Goal: Task Accomplishment & Management: Use online tool/utility

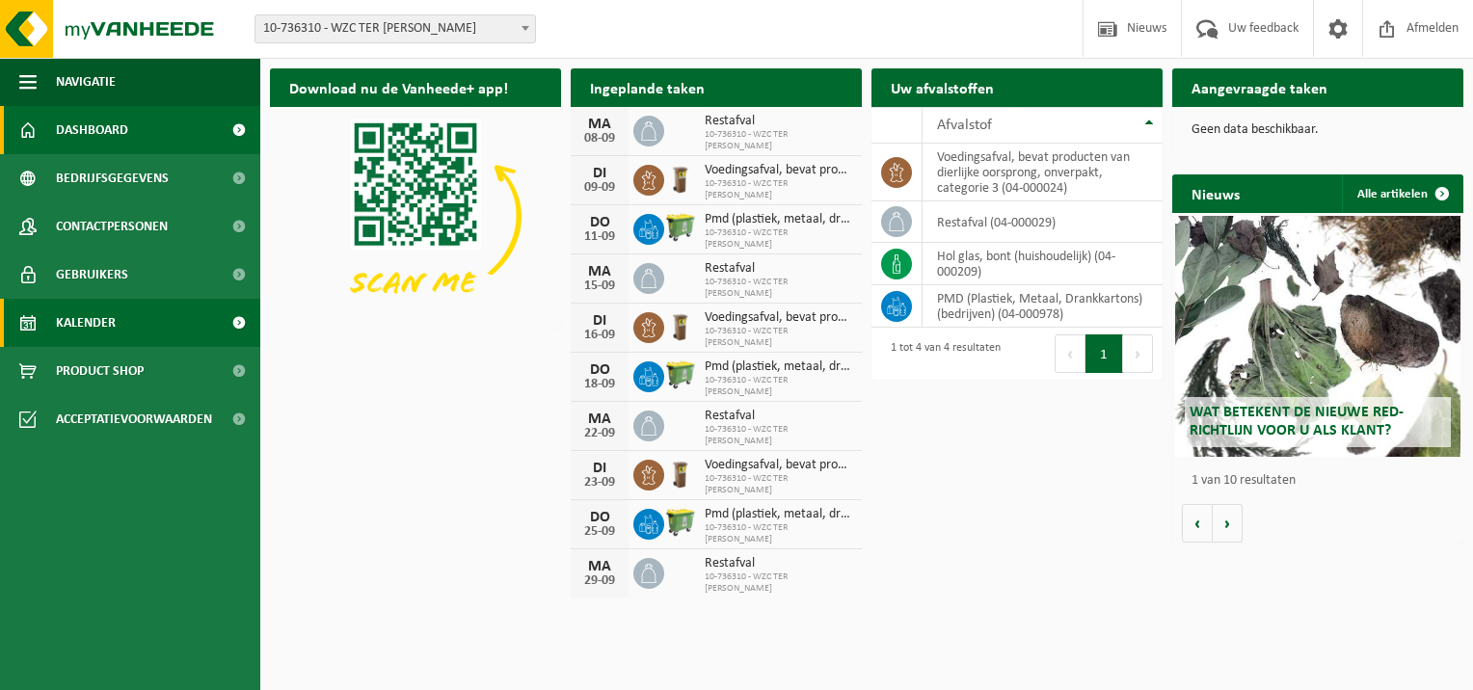
click at [91, 328] on span "Kalender" at bounding box center [86, 323] width 60 height 48
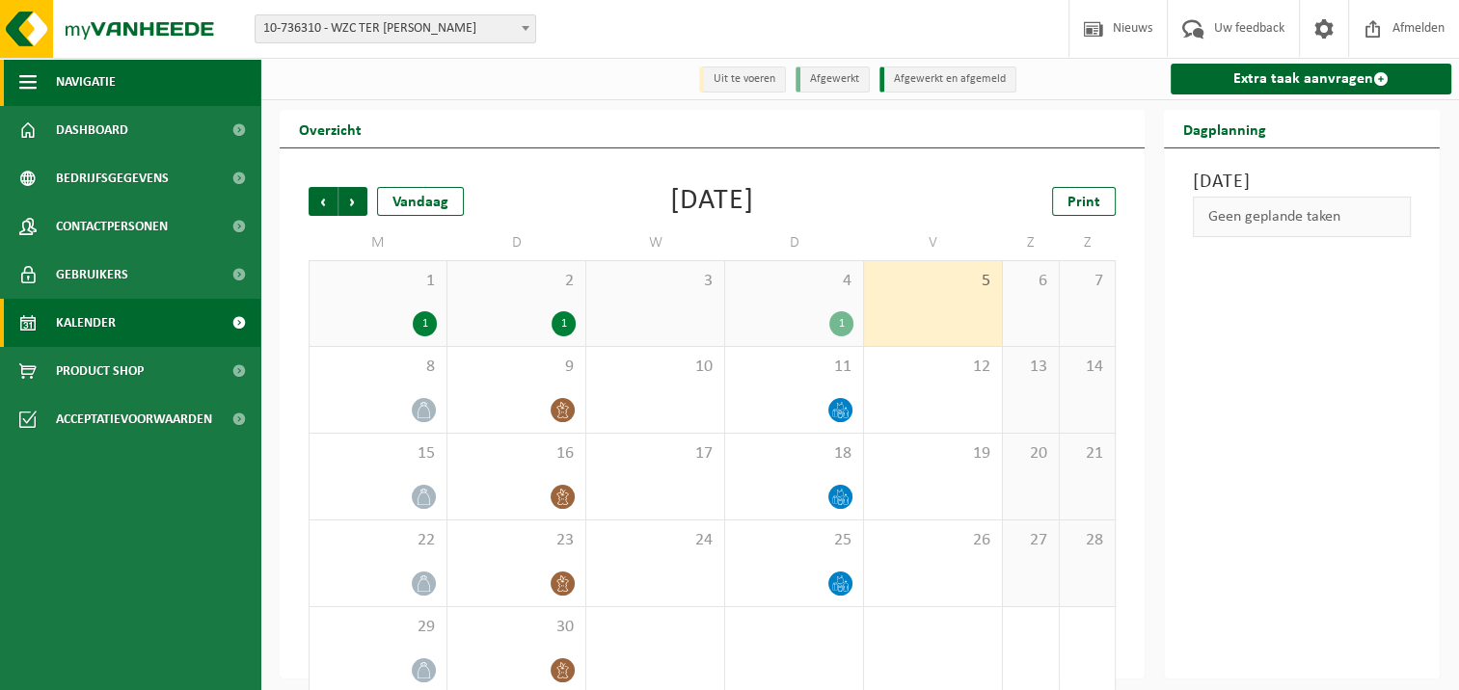
click at [28, 81] on span "button" at bounding box center [27, 82] width 17 height 48
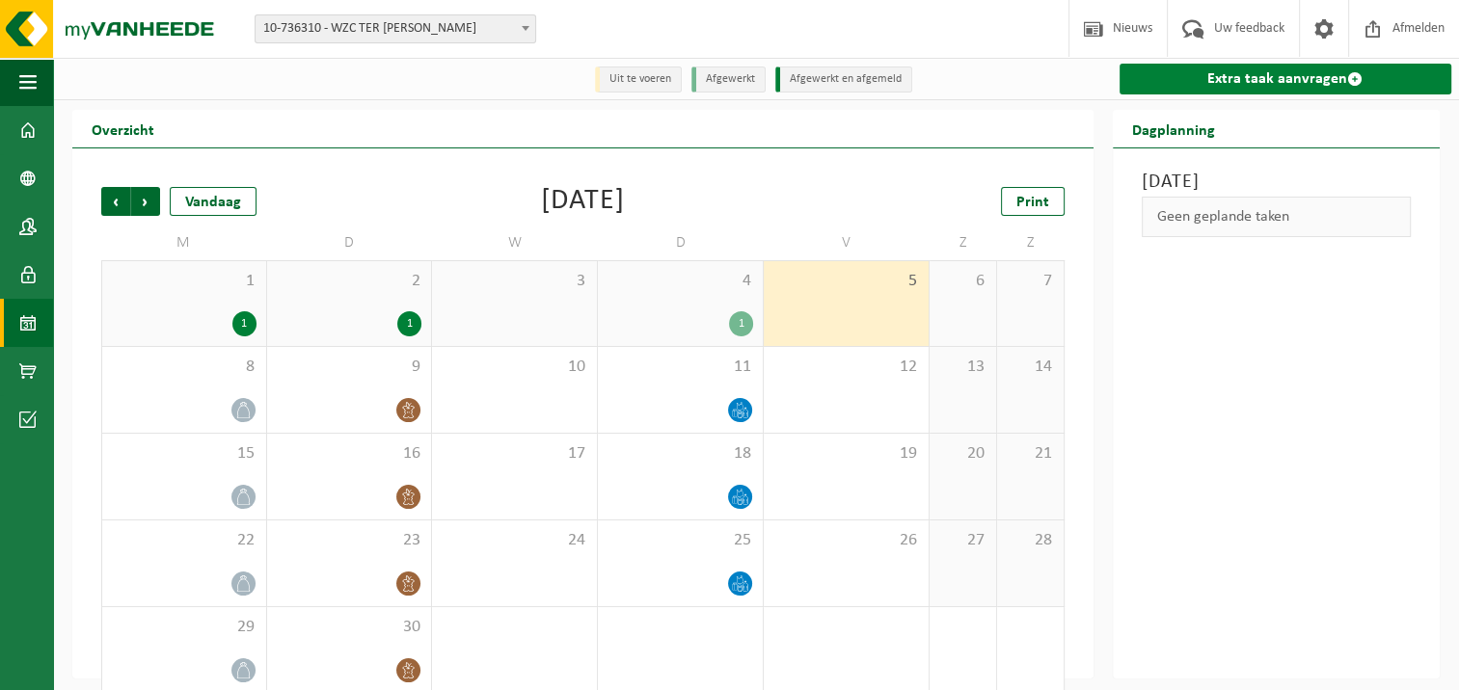
click at [1261, 79] on link "Extra taak aanvragen" at bounding box center [1285, 79] width 333 height 31
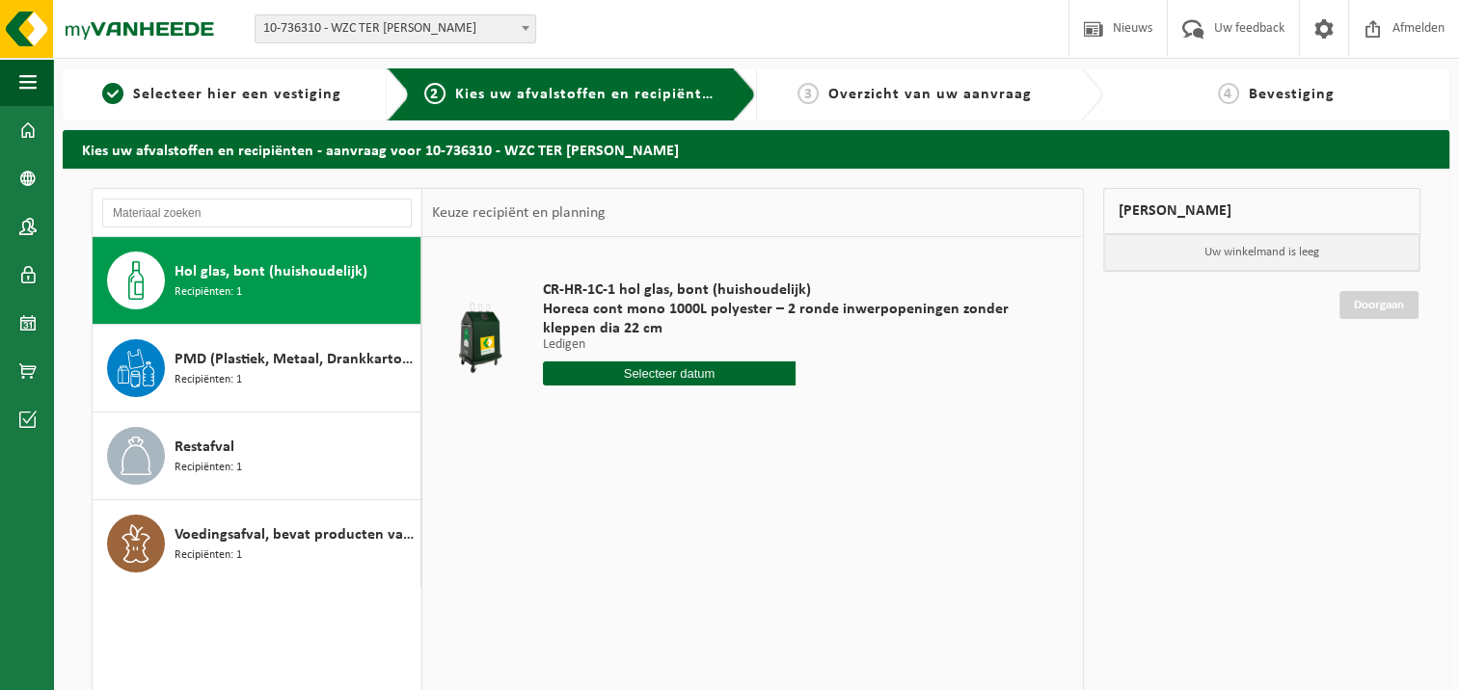
click at [642, 370] on input "text" at bounding box center [669, 374] width 253 height 24
click at [559, 511] on div "8" at bounding box center [561, 513] width 34 height 31
type input "Van 2025-09-08"
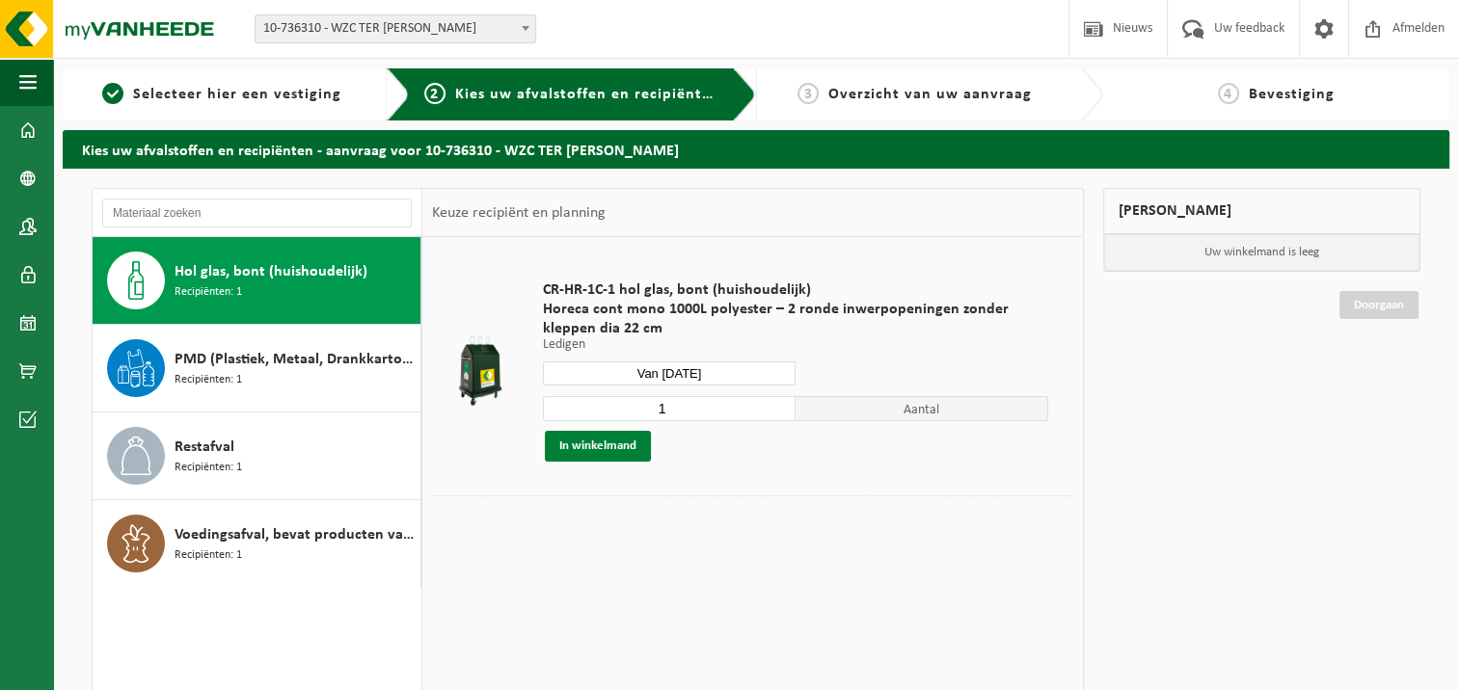
click at [601, 452] on button "In winkelmand" at bounding box center [598, 446] width 106 height 31
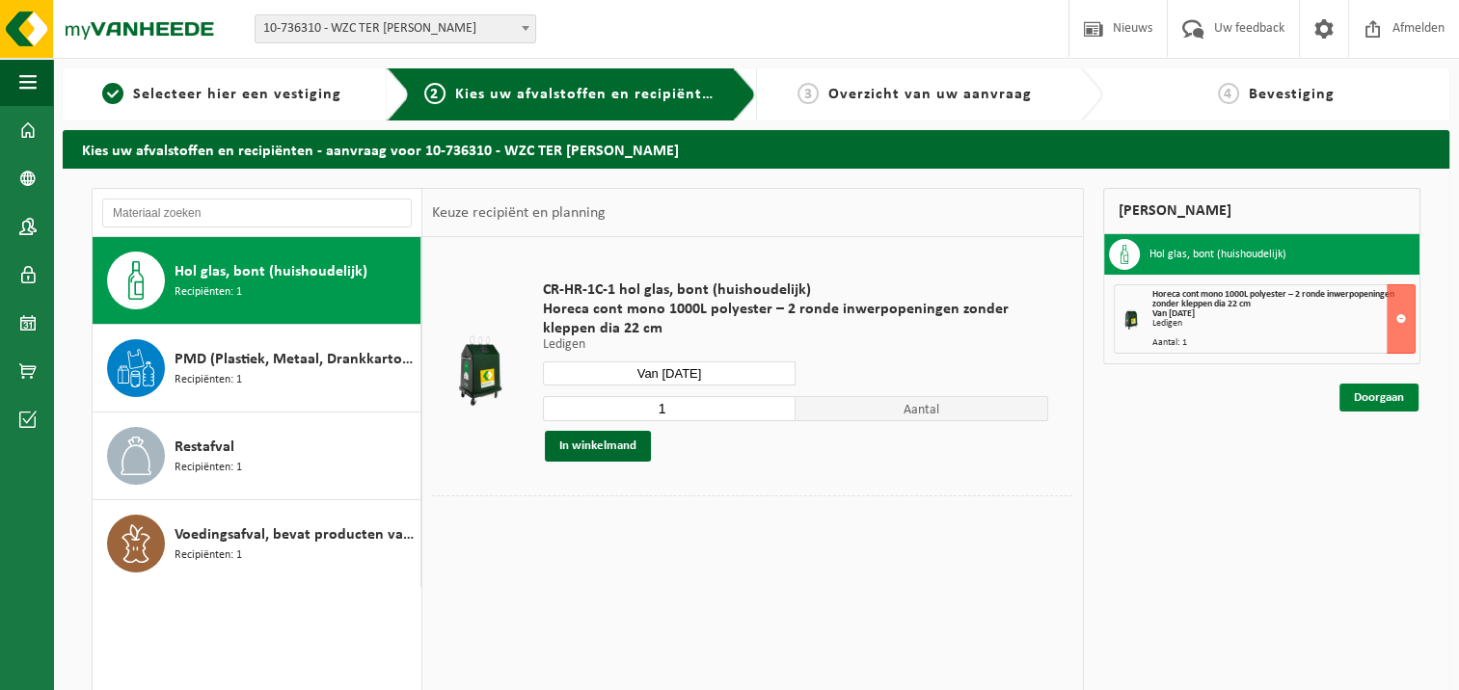
click at [1383, 399] on link "Doorgaan" at bounding box center [1378, 398] width 79 height 28
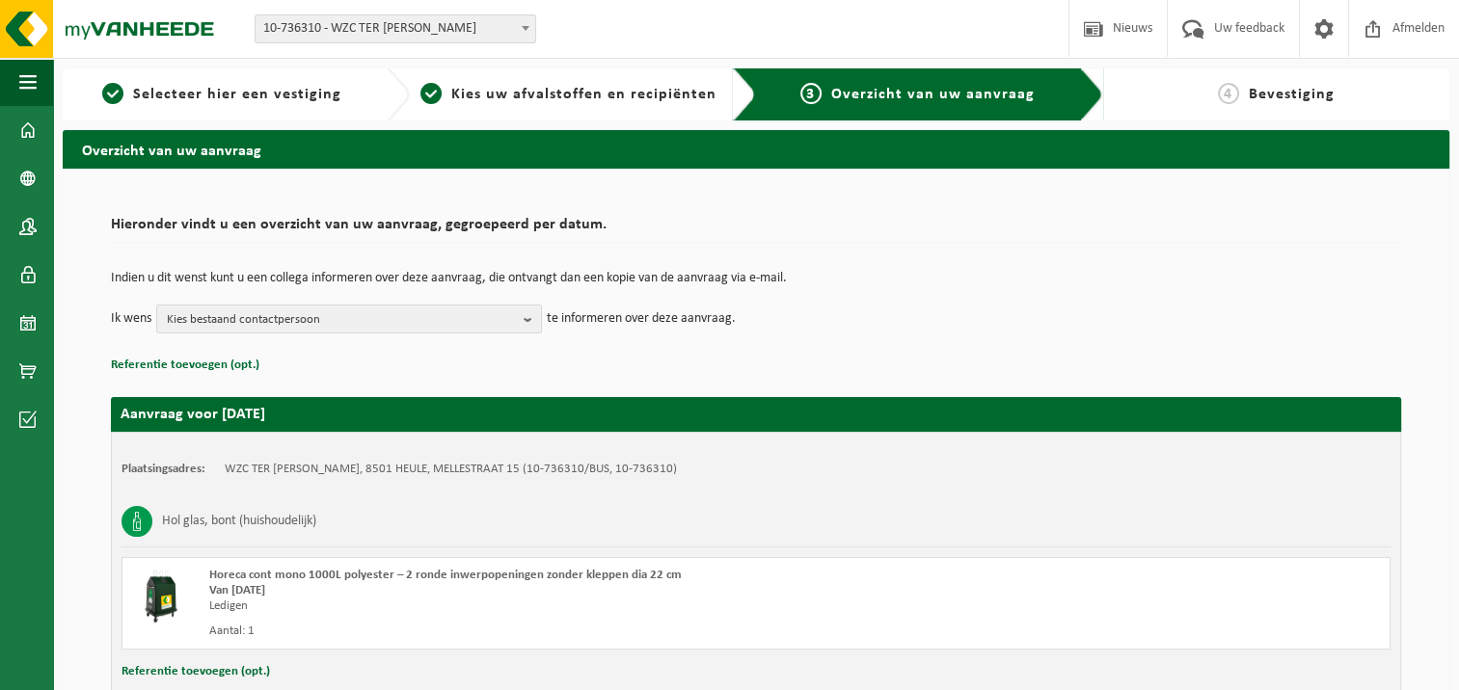
scroll to position [135, 0]
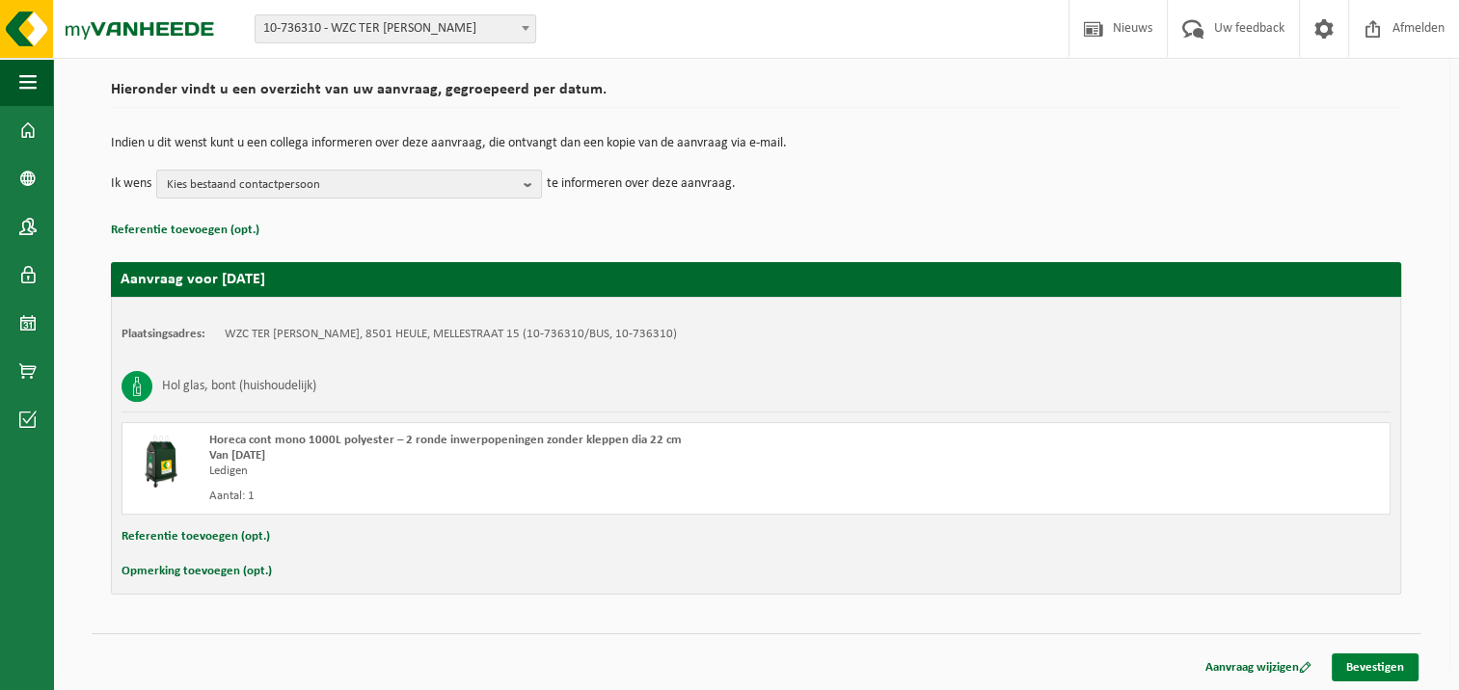
click at [1378, 663] on link "Bevestigen" at bounding box center [1375, 668] width 87 height 28
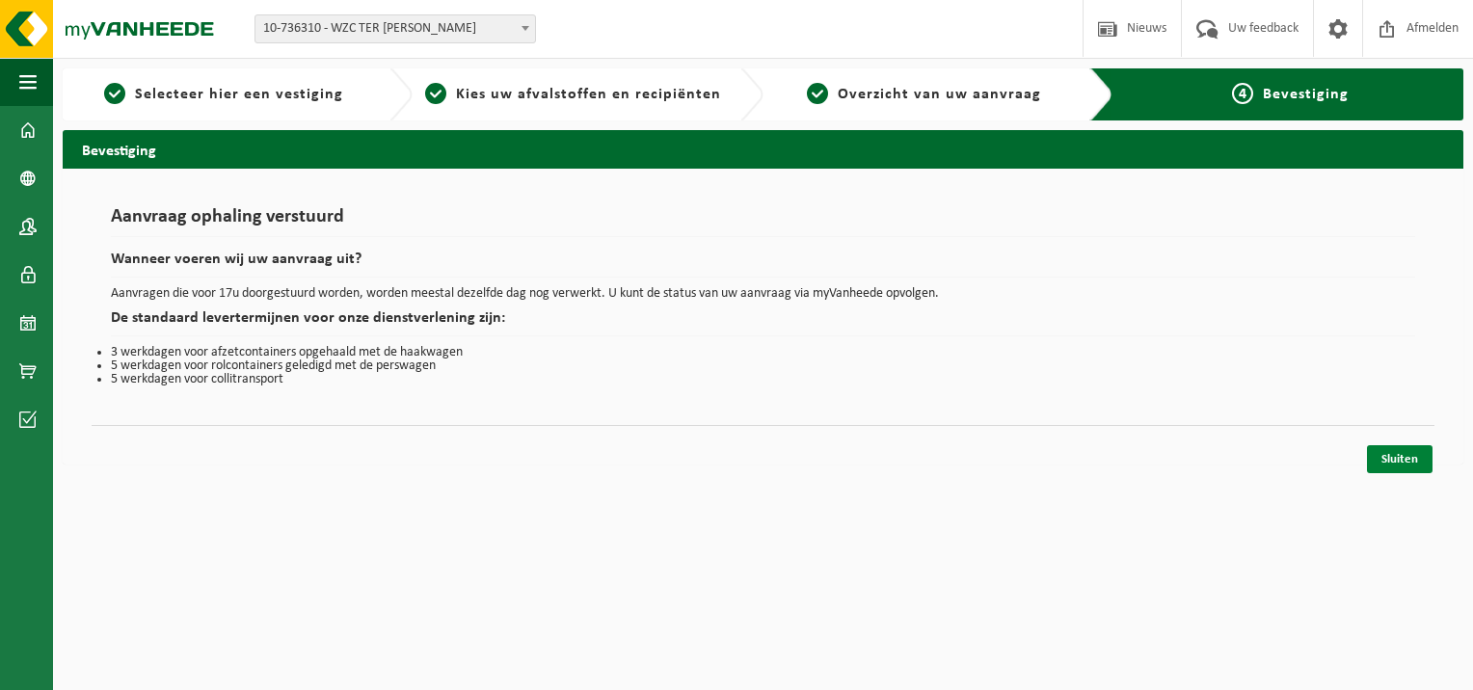
click at [1409, 462] on link "Sluiten" at bounding box center [1400, 459] width 66 height 28
